Goal: Browse casually

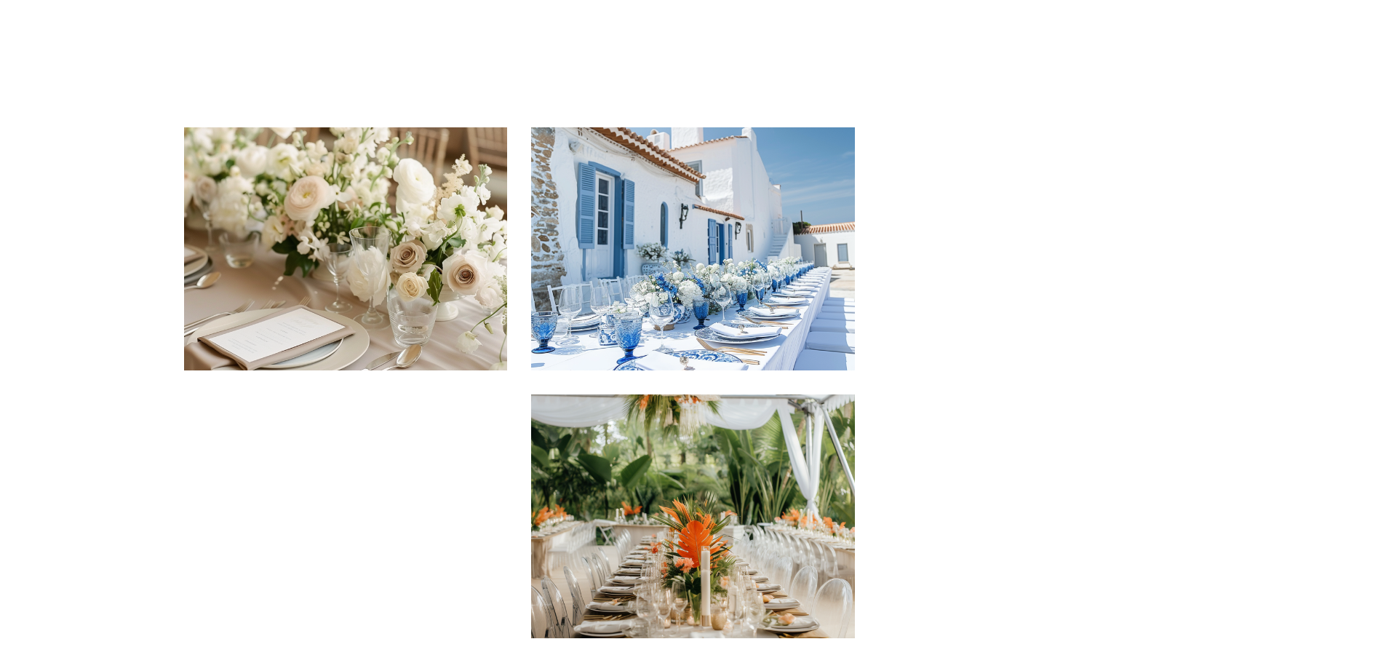
scroll to position [1091, 0]
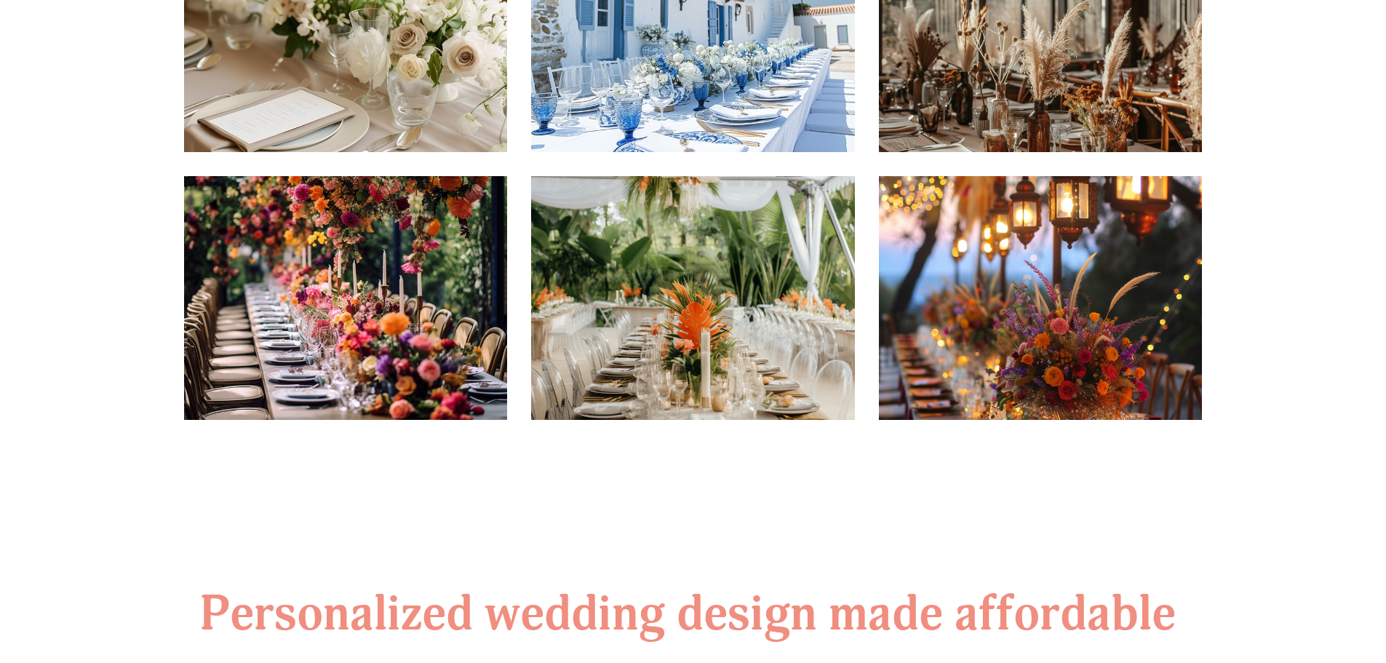
click at [746, 91] on img at bounding box center [692, 30] width 323 height 243
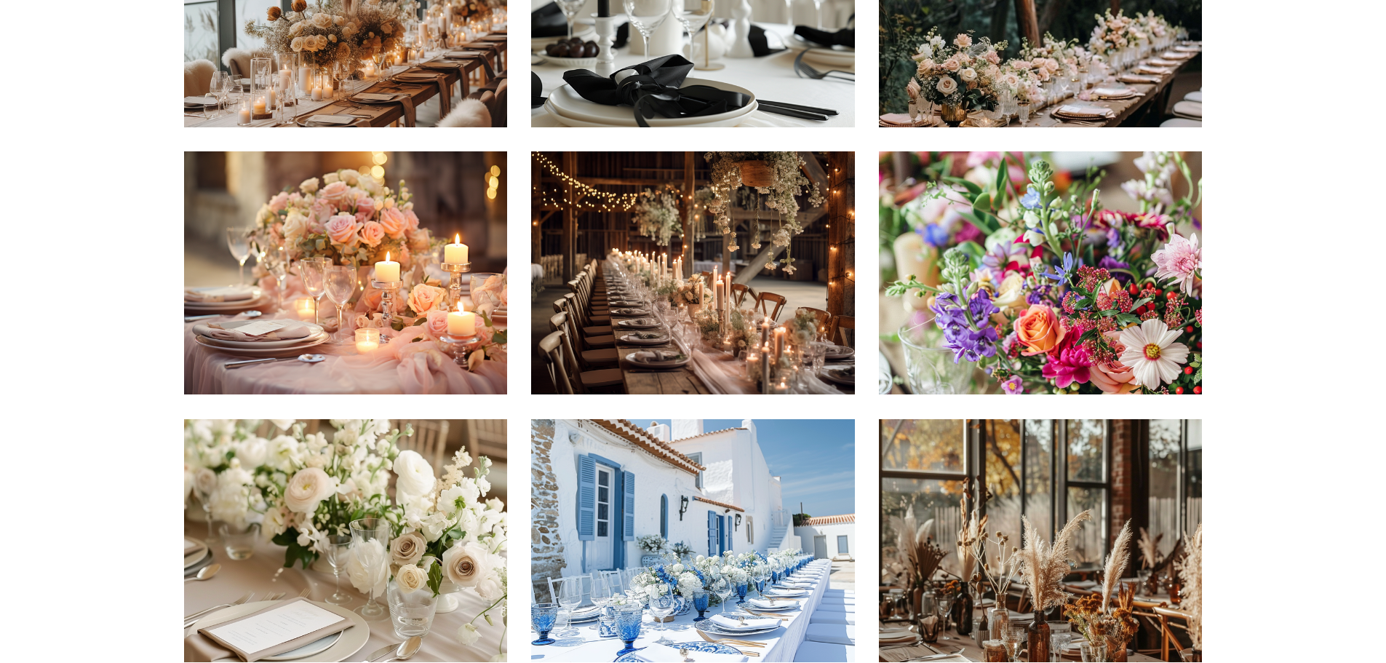
scroll to position [363, 0]
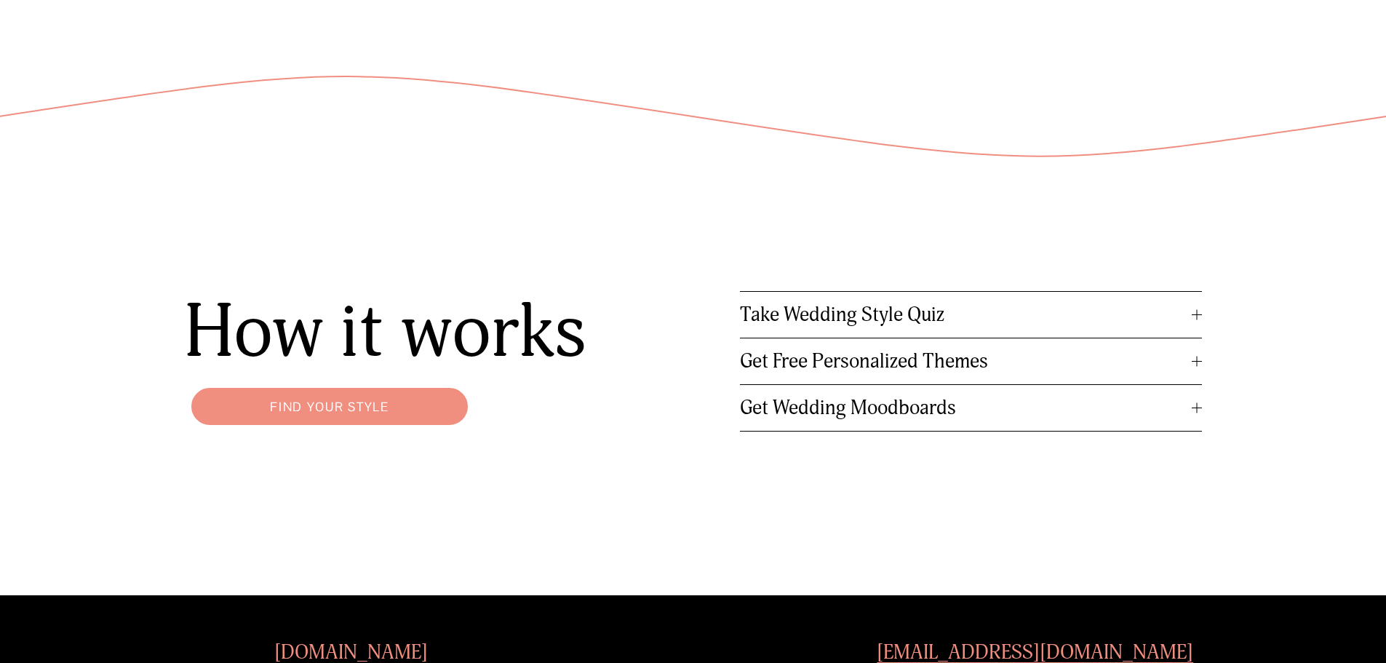
scroll to position [1891, 0]
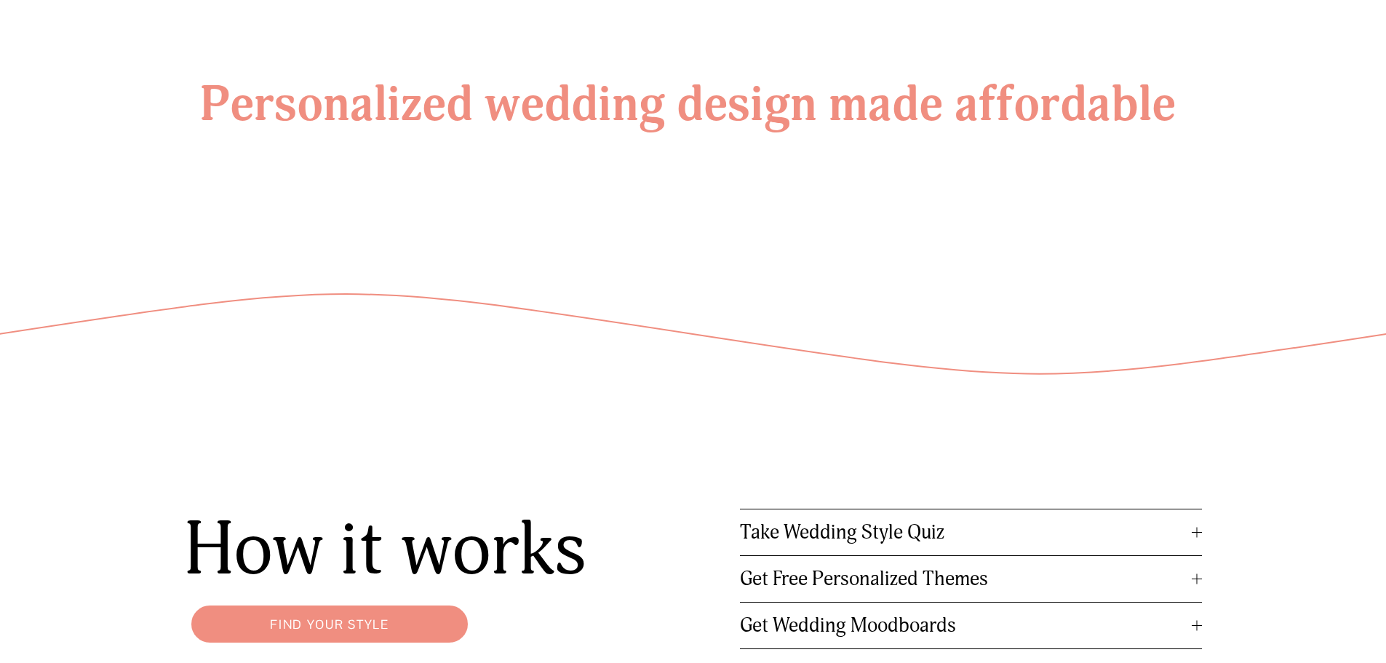
scroll to position [1891, 0]
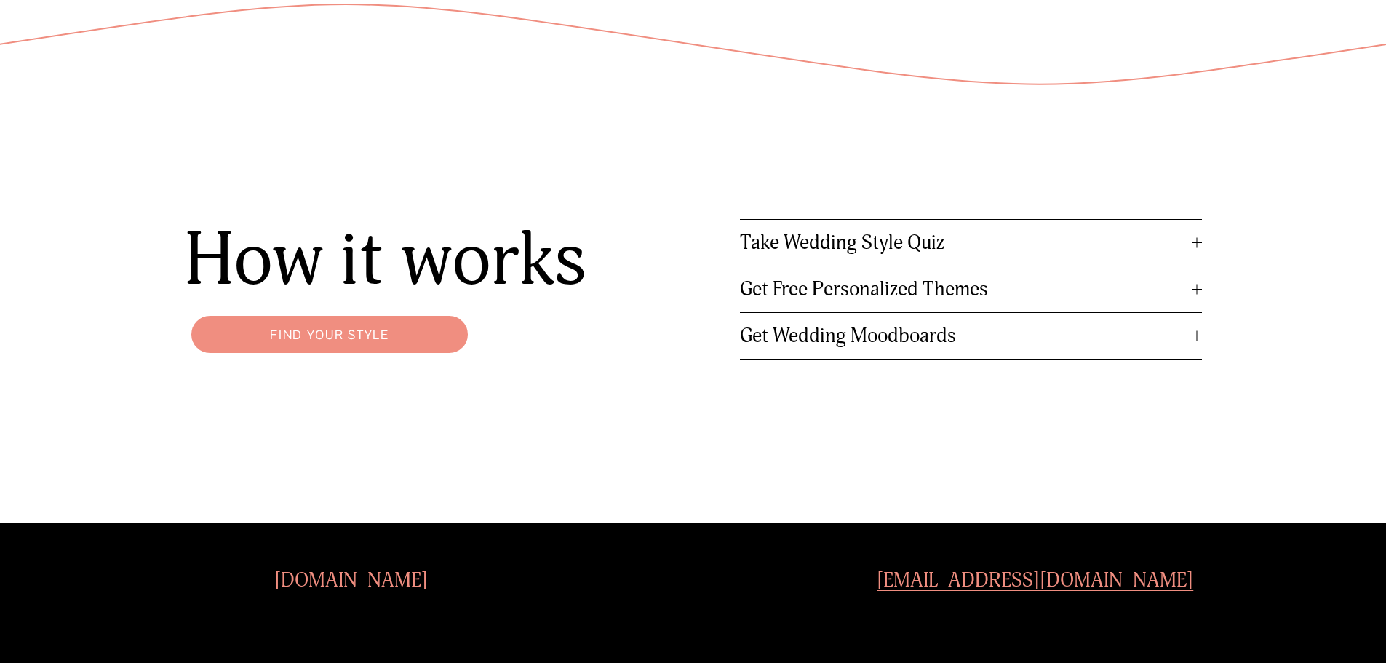
click at [359, 324] on link "Find your style" at bounding box center [329, 334] width 291 height 52
